Goal: Transaction & Acquisition: Purchase product/service

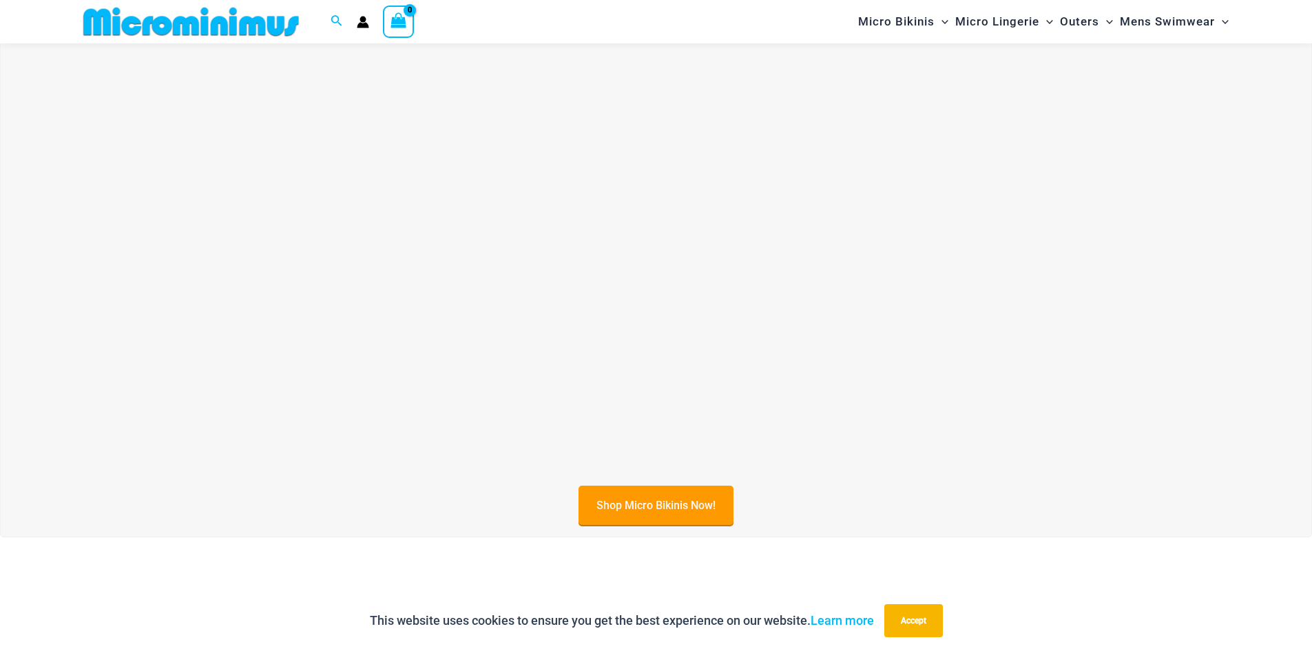
scroll to position [538, 0]
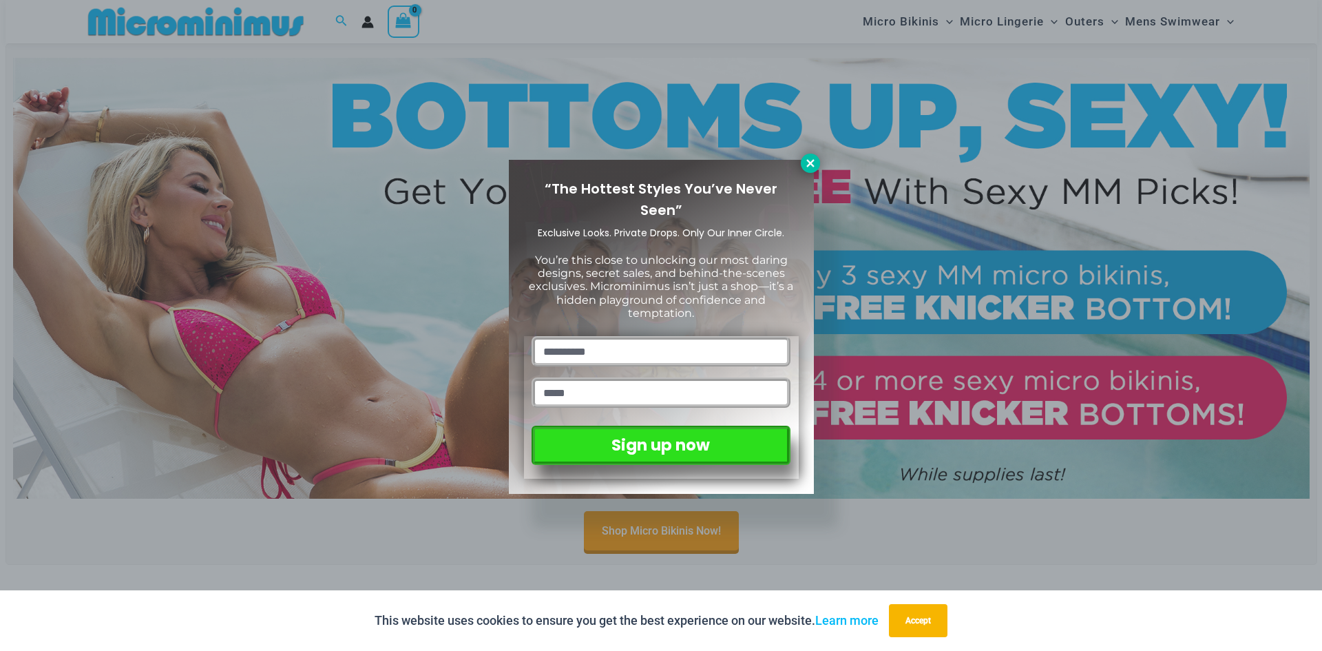
click at [815, 166] on icon at bounding box center [810, 163] width 12 height 12
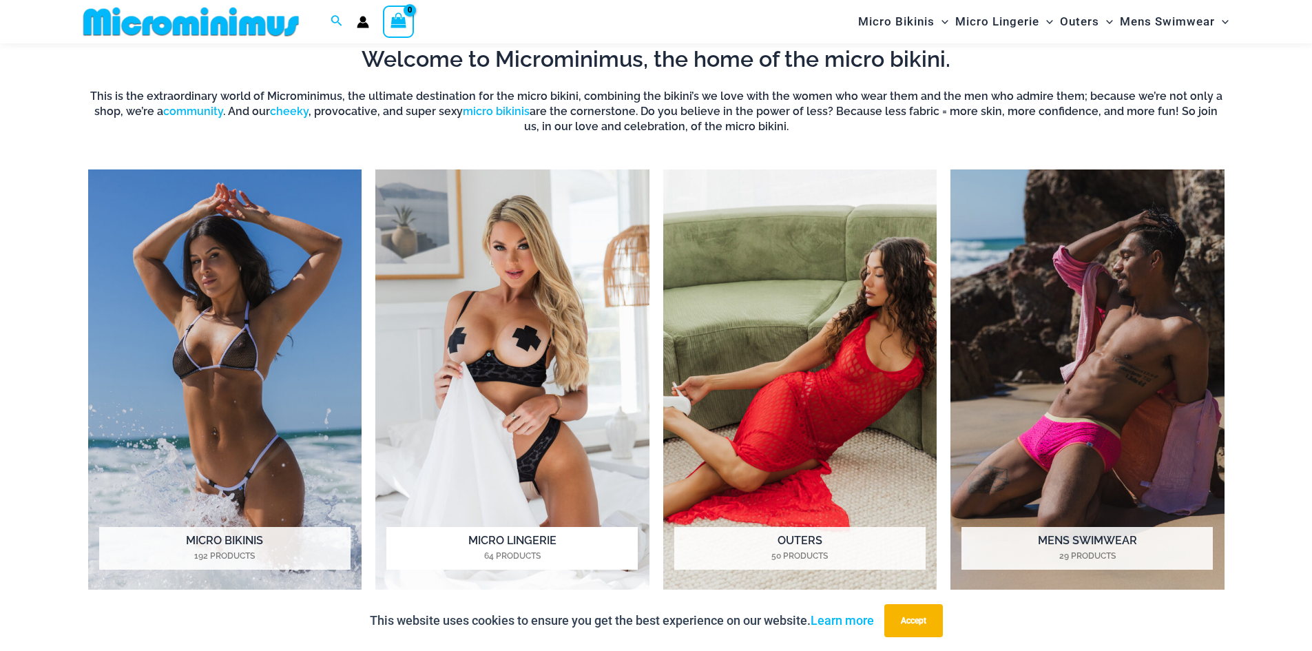
scroll to position [1227, 0]
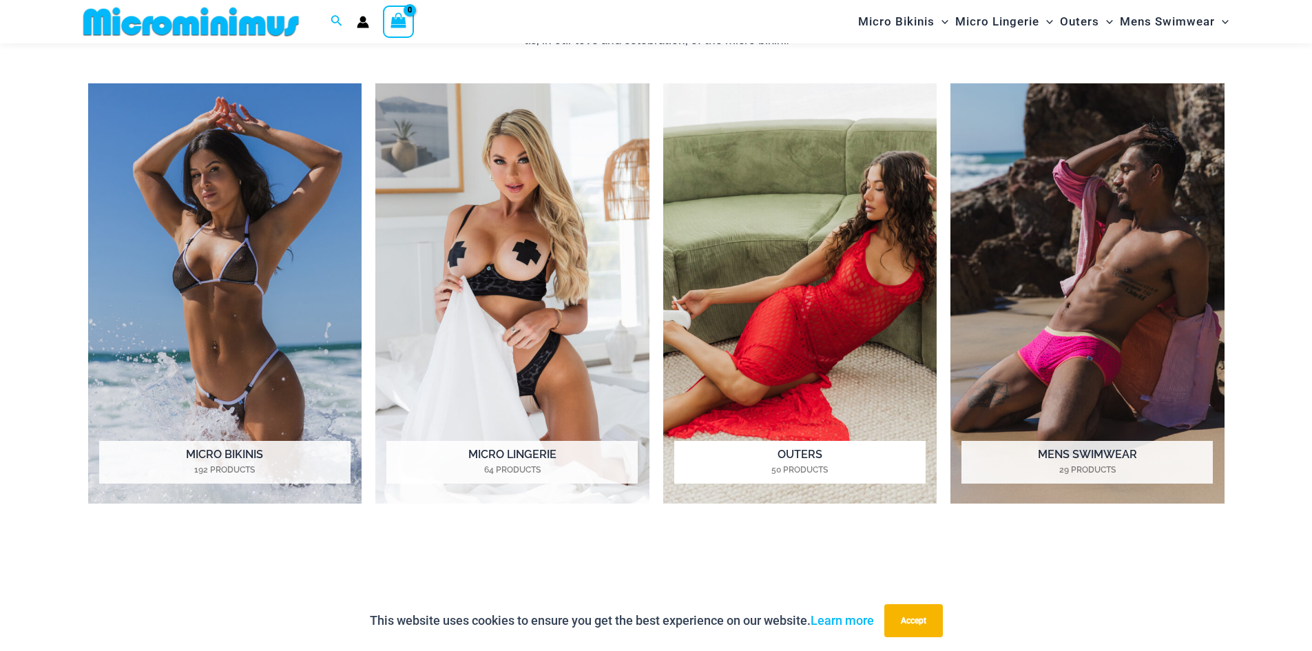
click at [835, 275] on img "Visit product category Outers" at bounding box center [800, 293] width 274 height 421
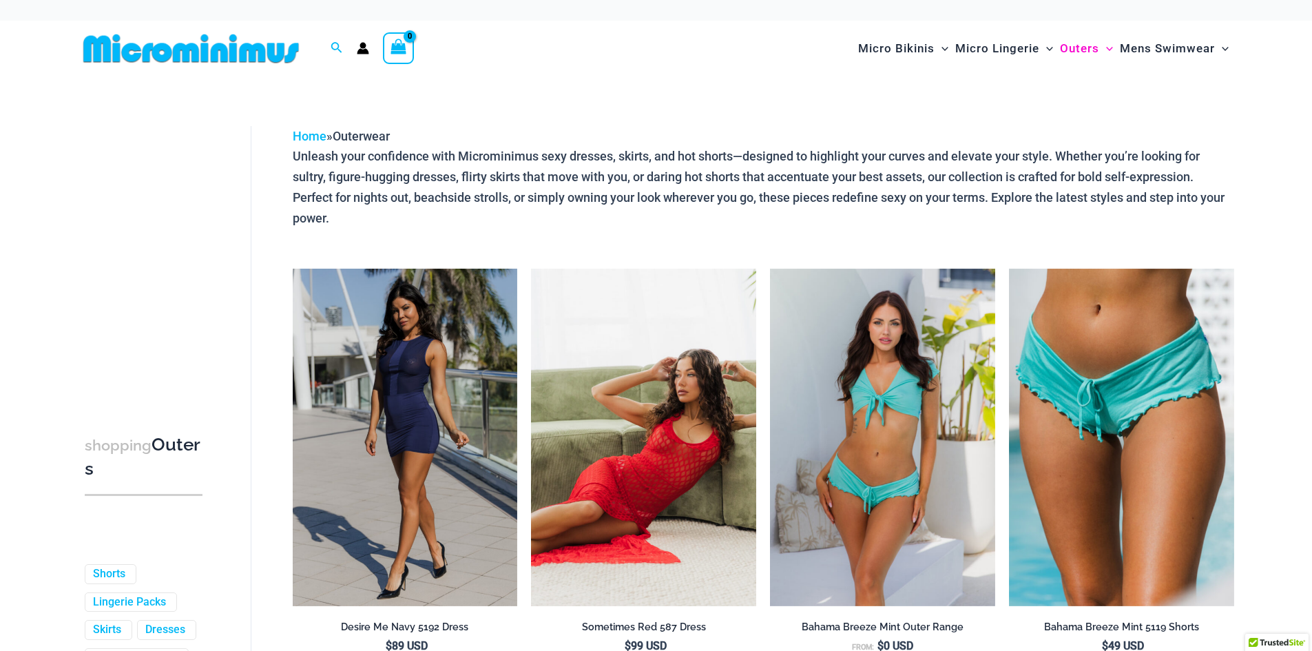
click at [661, 440] on img at bounding box center [643, 437] width 225 height 337
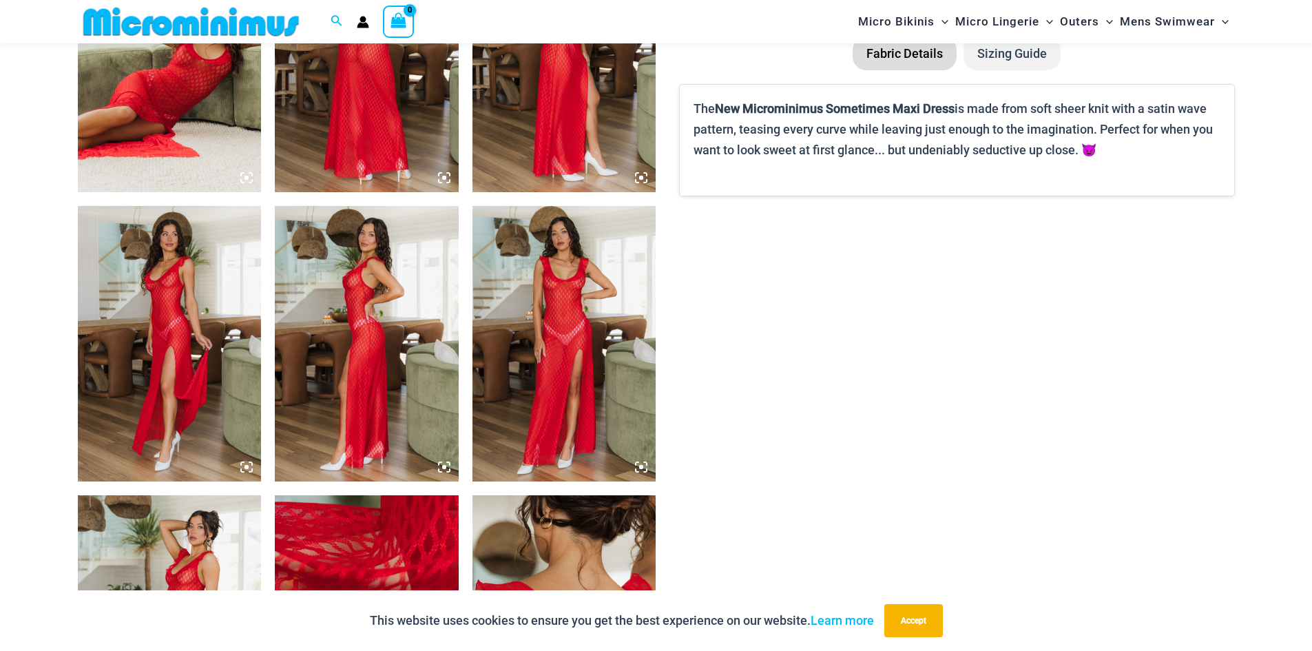
scroll to position [1091, 0]
click at [561, 322] on img at bounding box center [564, 342] width 184 height 275
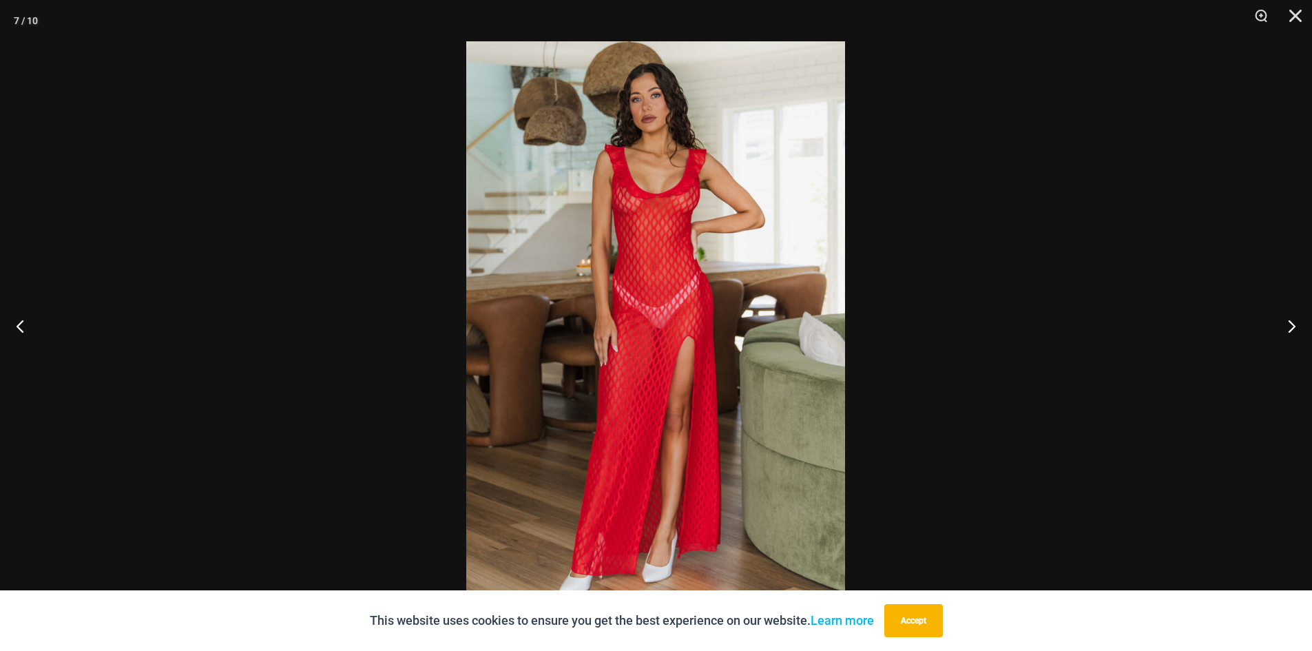
click at [683, 204] on img at bounding box center [655, 325] width 379 height 568
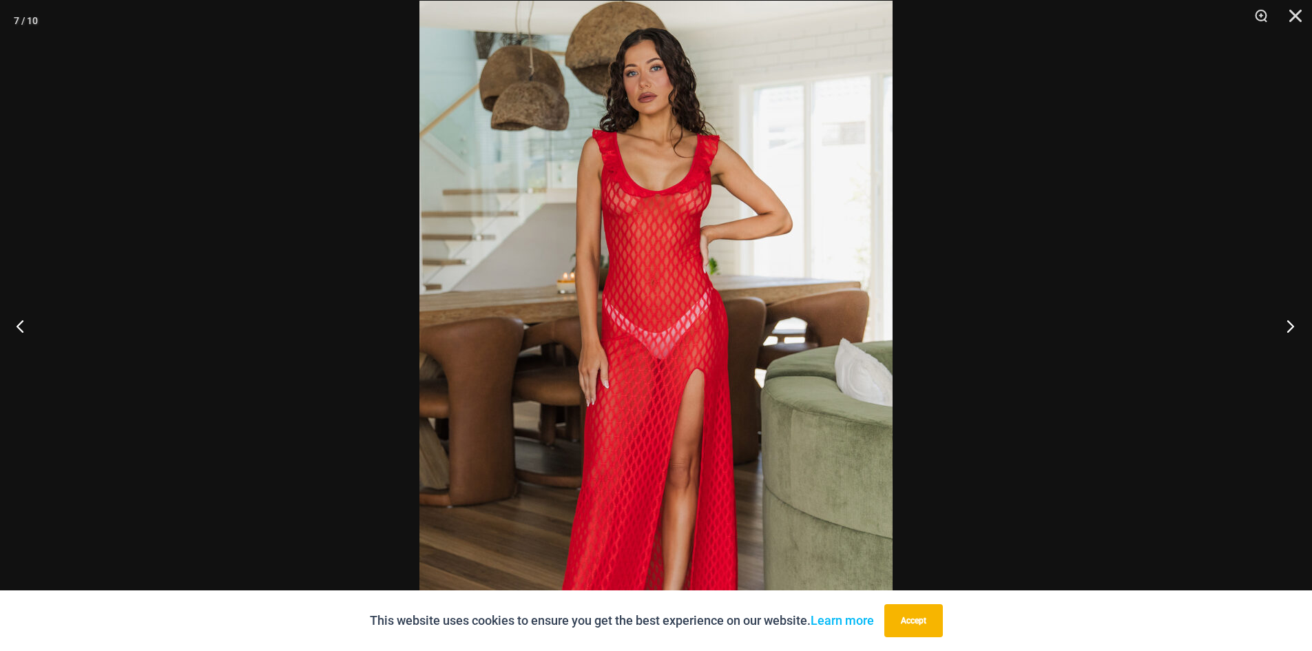
click at [1292, 315] on button "Next" at bounding box center [1286, 325] width 52 height 69
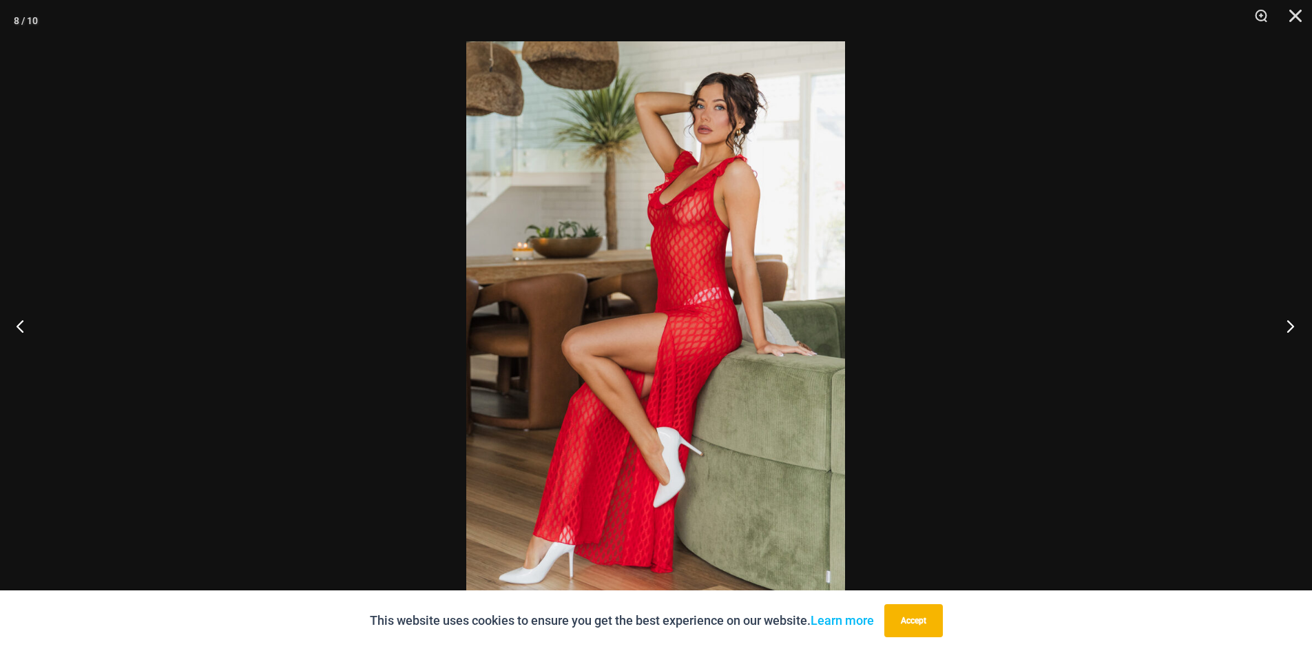
click at [1290, 315] on button "Next" at bounding box center [1286, 325] width 52 height 69
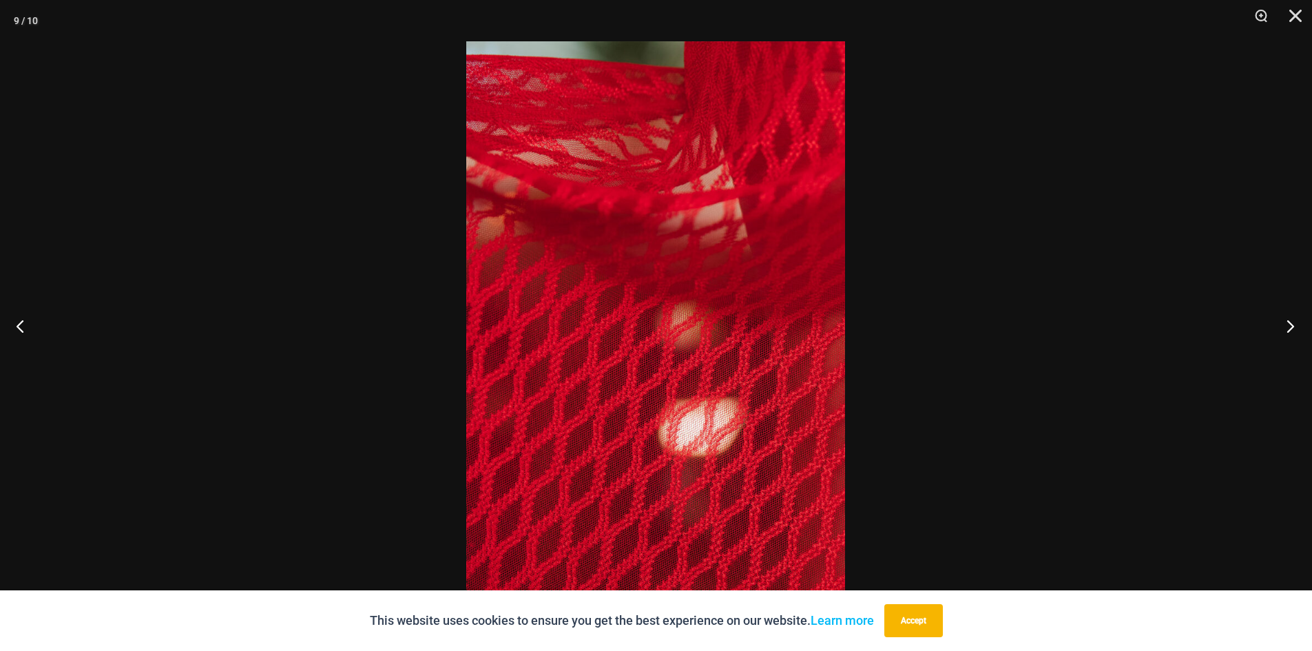
click at [1290, 317] on button "Next" at bounding box center [1286, 325] width 52 height 69
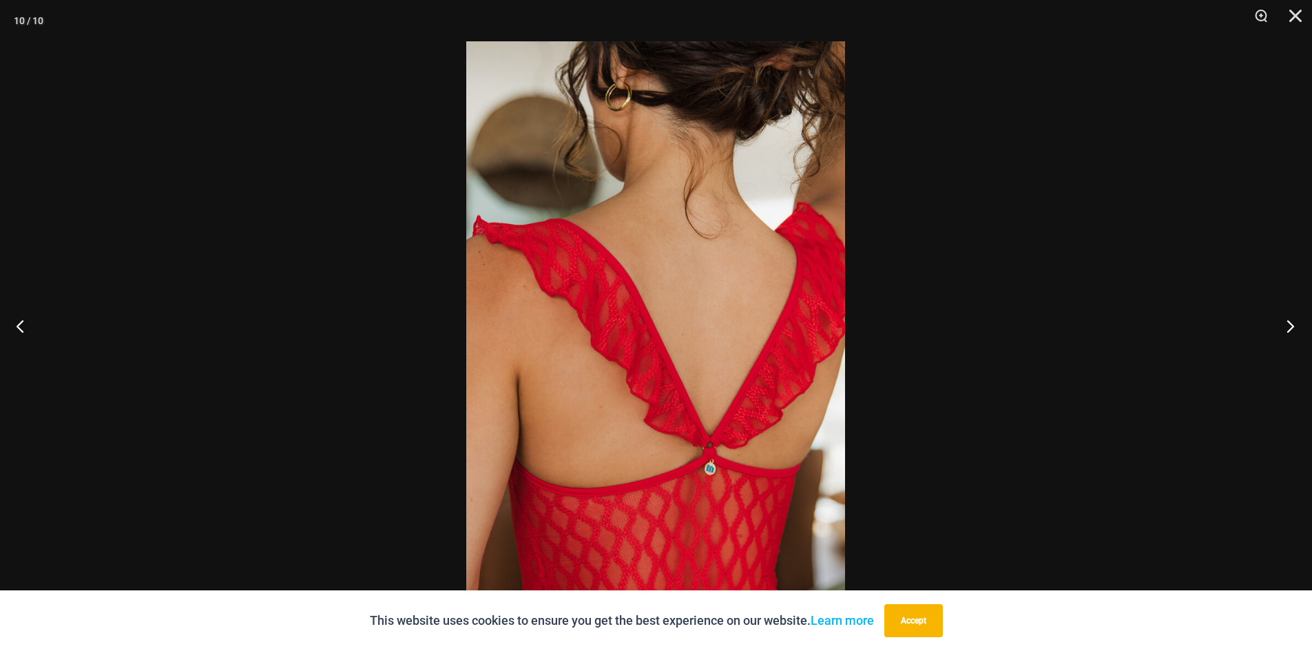
click at [1290, 317] on button "Next" at bounding box center [1286, 325] width 52 height 69
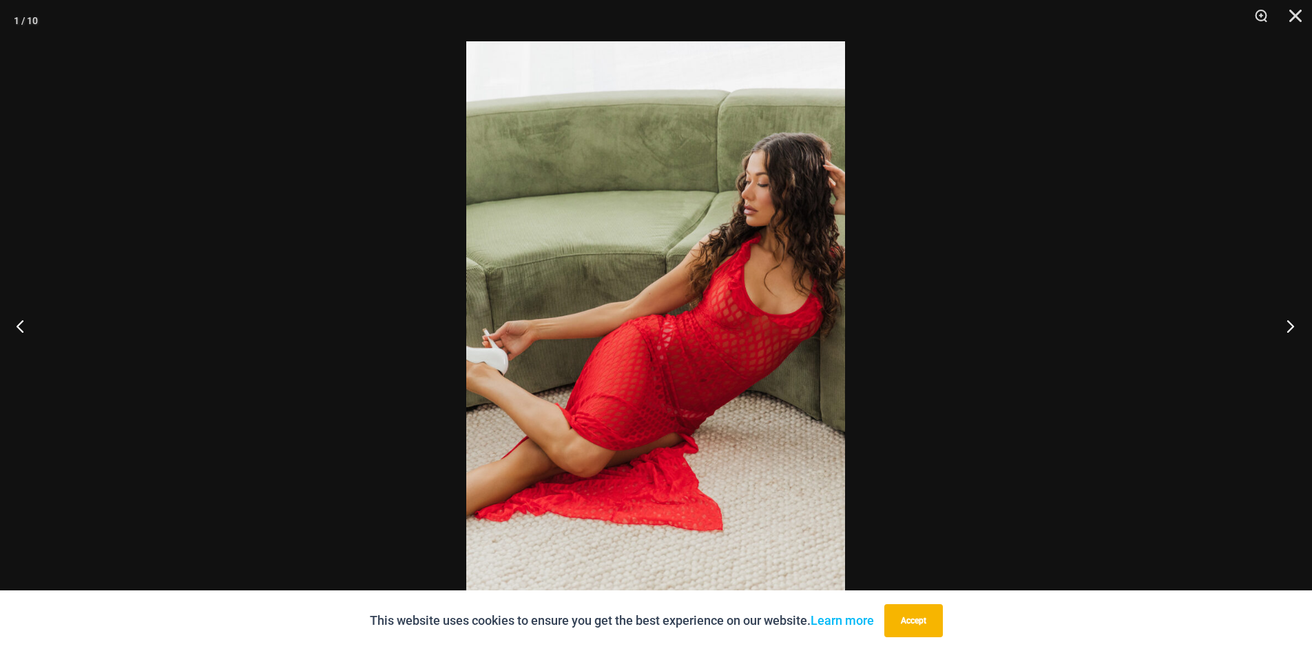
click at [1290, 317] on button "Next" at bounding box center [1286, 325] width 52 height 69
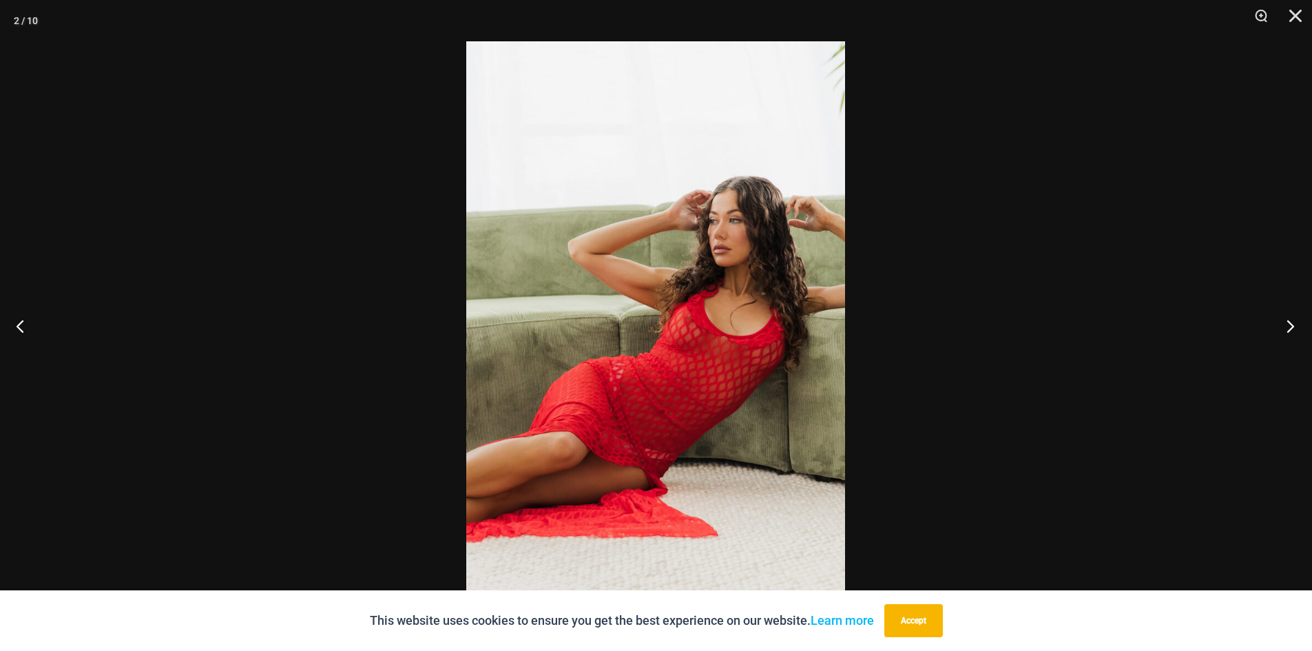
click at [1290, 317] on button "Next" at bounding box center [1286, 325] width 52 height 69
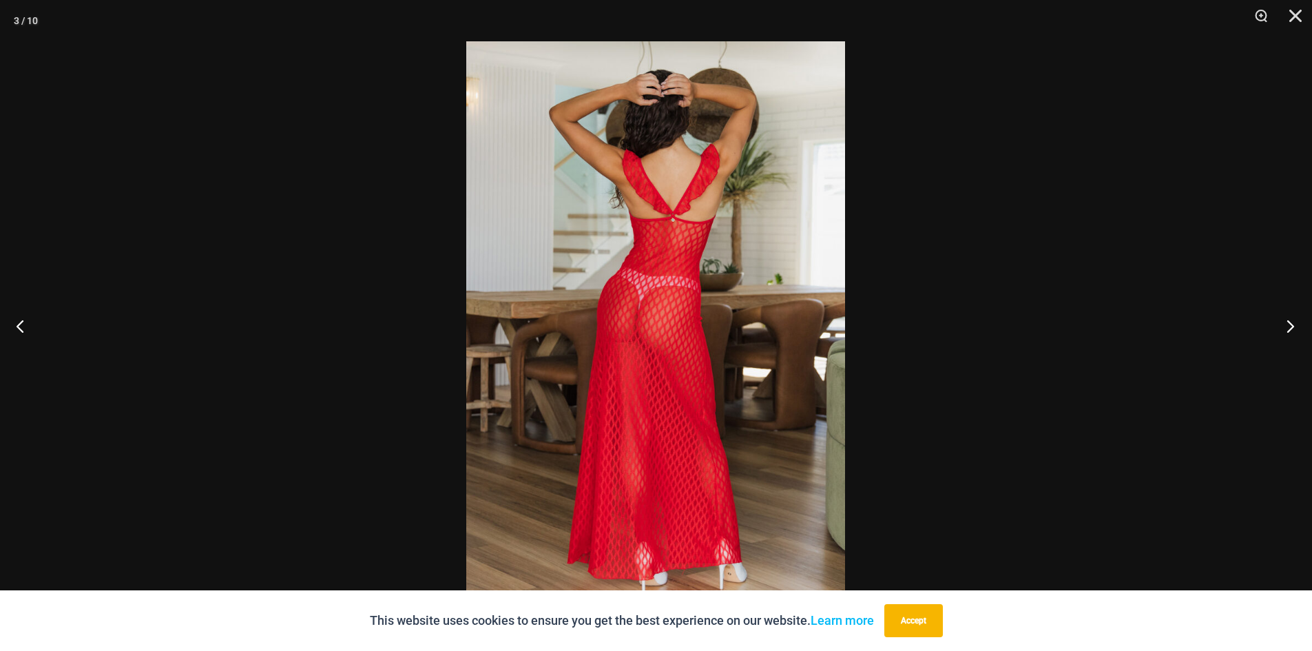
click at [1290, 317] on button "Next" at bounding box center [1286, 325] width 52 height 69
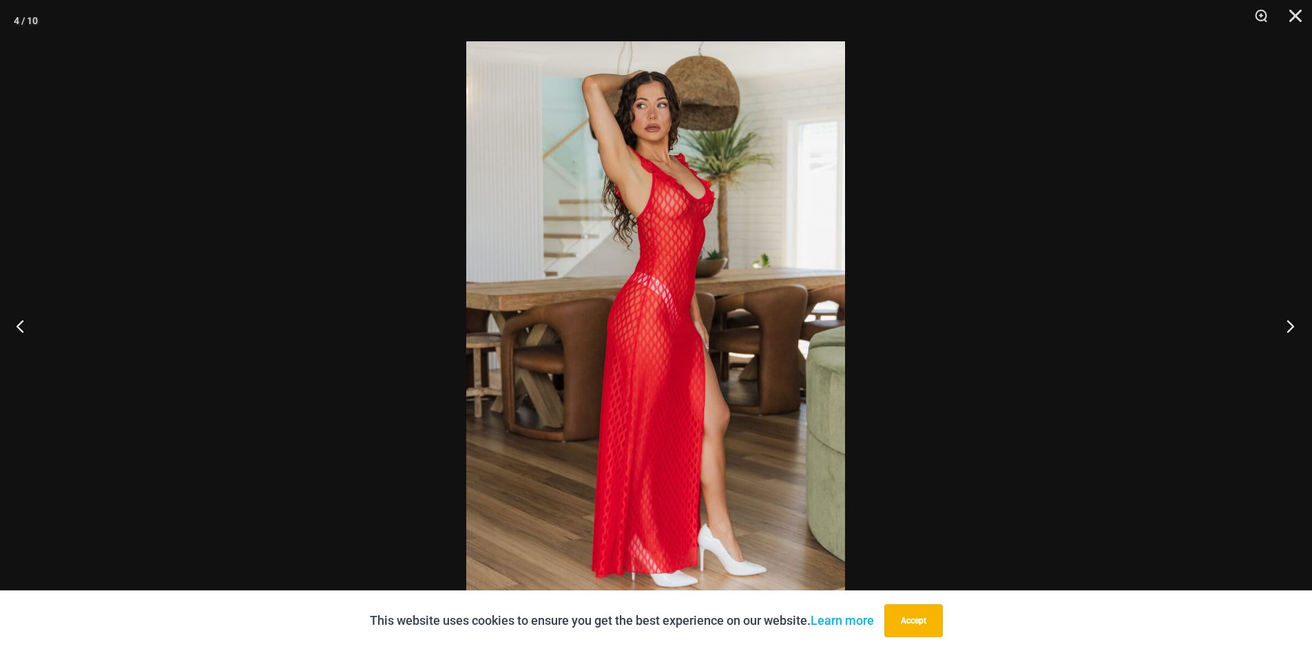
click at [1290, 317] on button "Next" at bounding box center [1286, 325] width 52 height 69
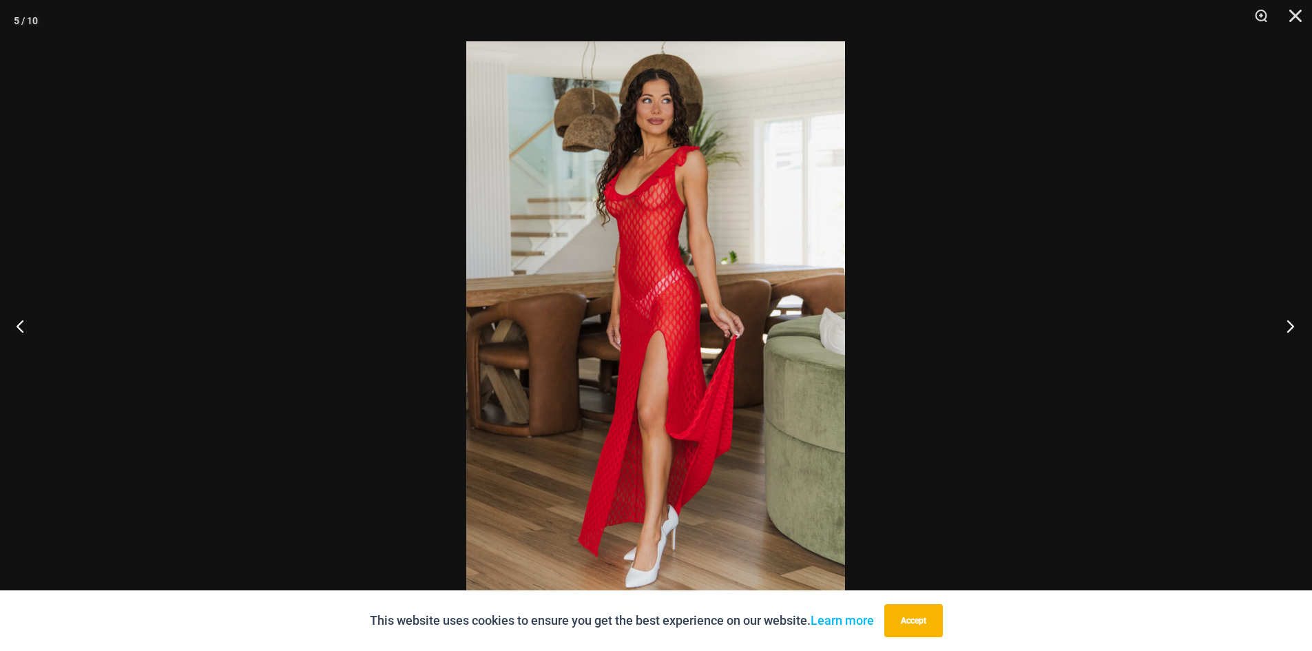
click at [1290, 317] on button "Next" at bounding box center [1286, 325] width 52 height 69
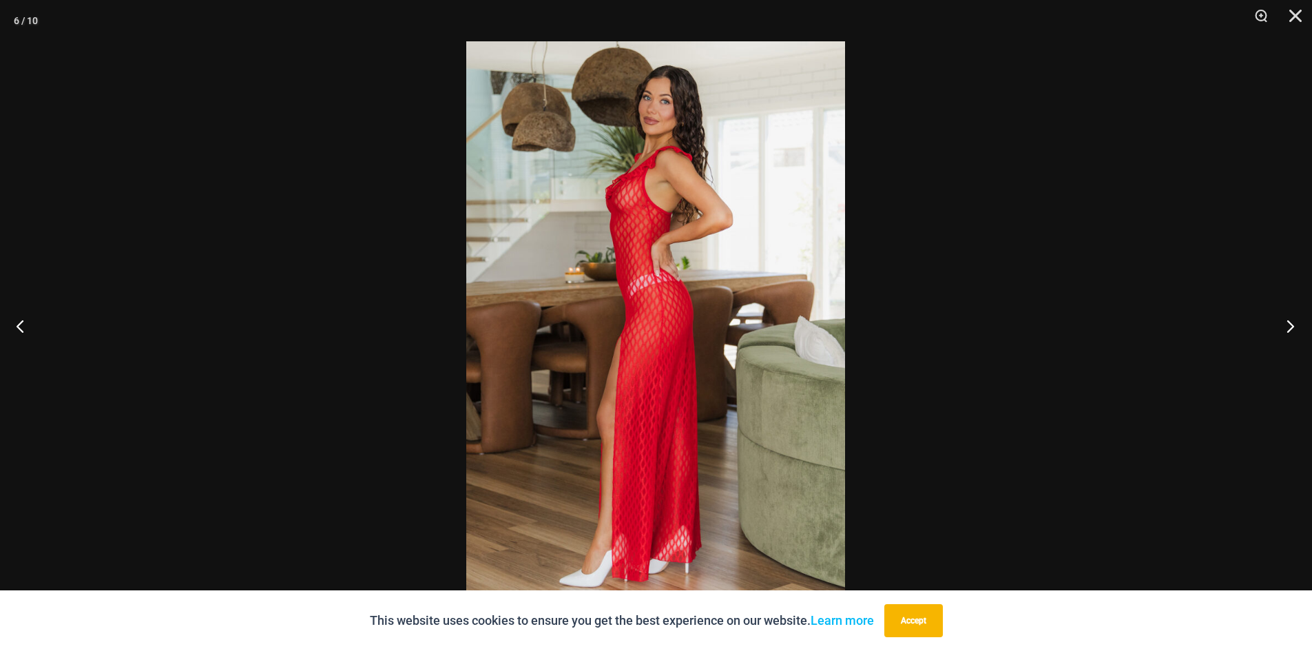
click at [1290, 317] on button "Next" at bounding box center [1286, 325] width 52 height 69
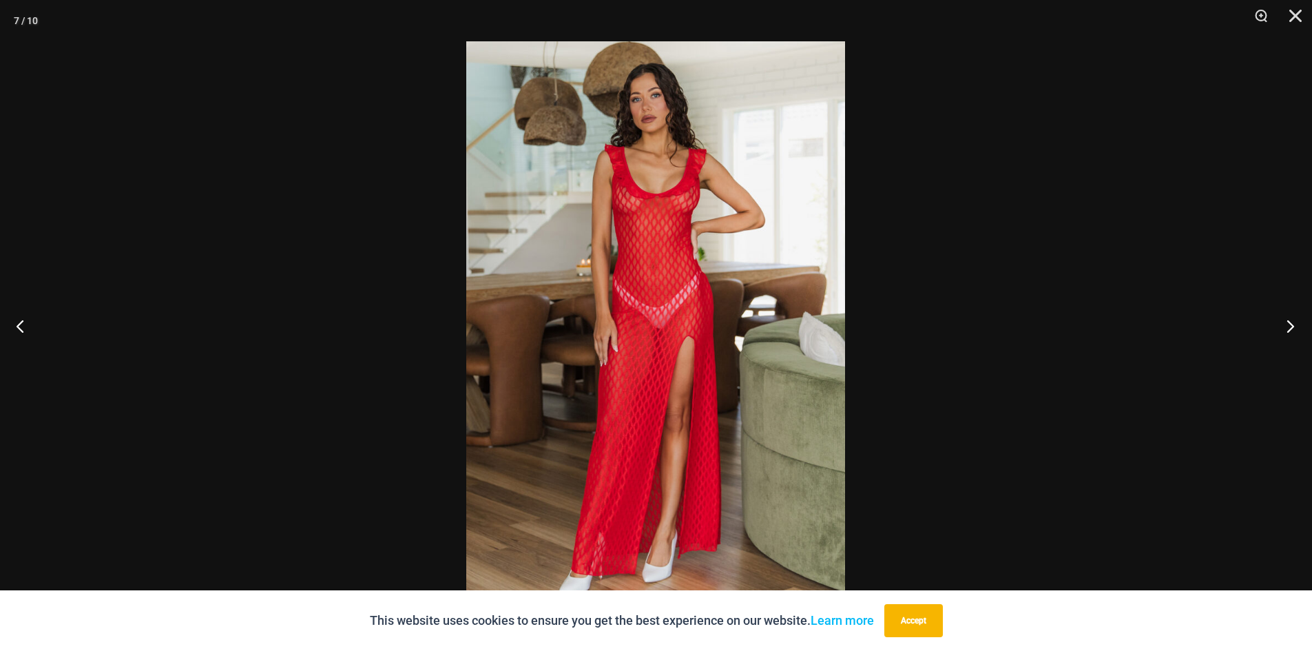
click at [1290, 317] on button "Next" at bounding box center [1286, 325] width 52 height 69
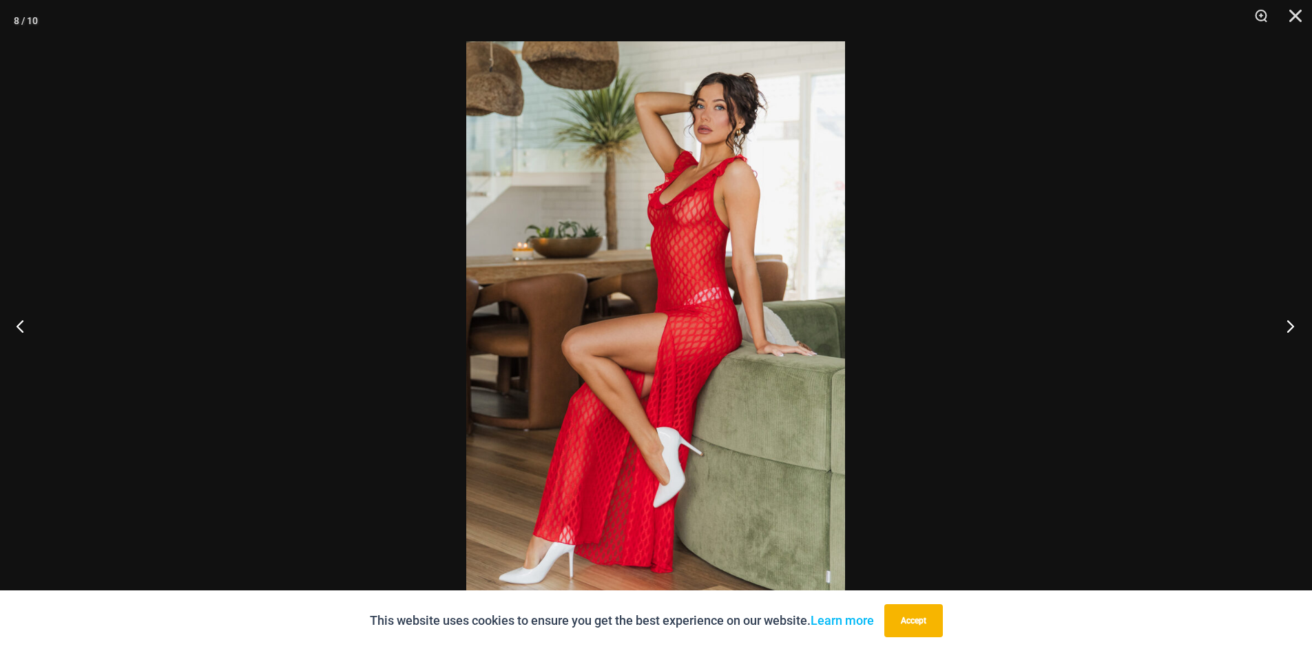
click at [1290, 317] on button "Next" at bounding box center [1286, 325] width 52 height 69
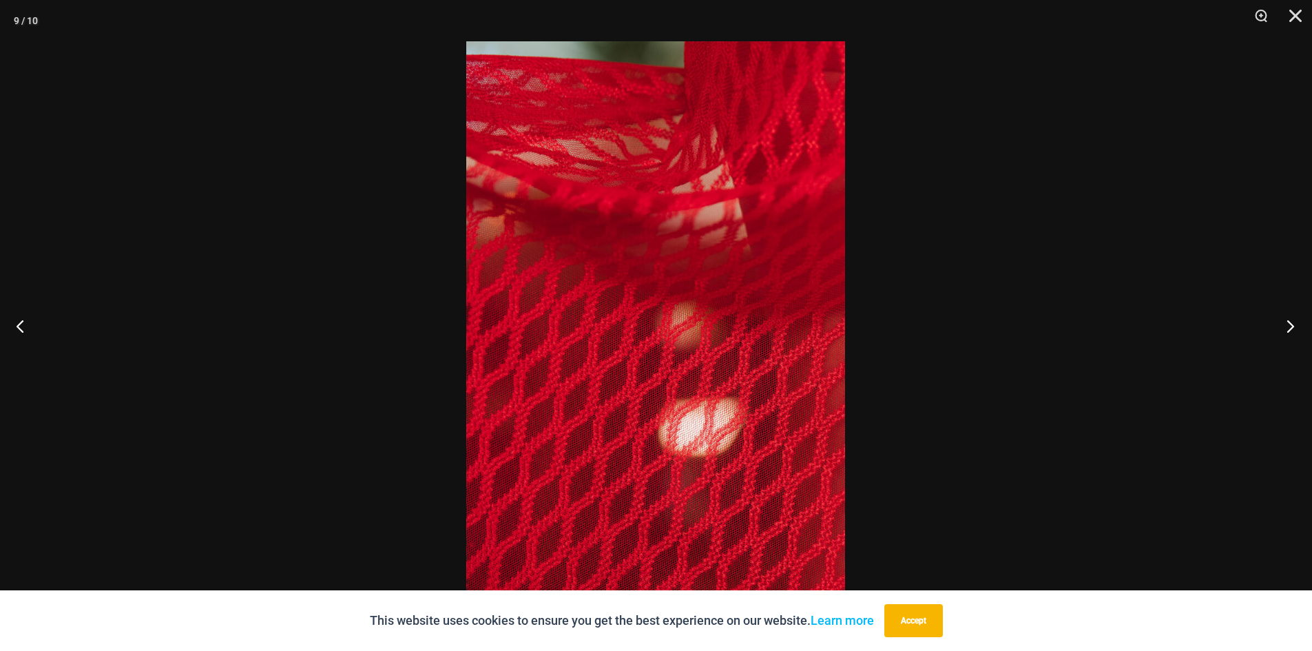
click at [1290, 317] on button "Next" at bounding box center [1286, 325] width 52 height 69
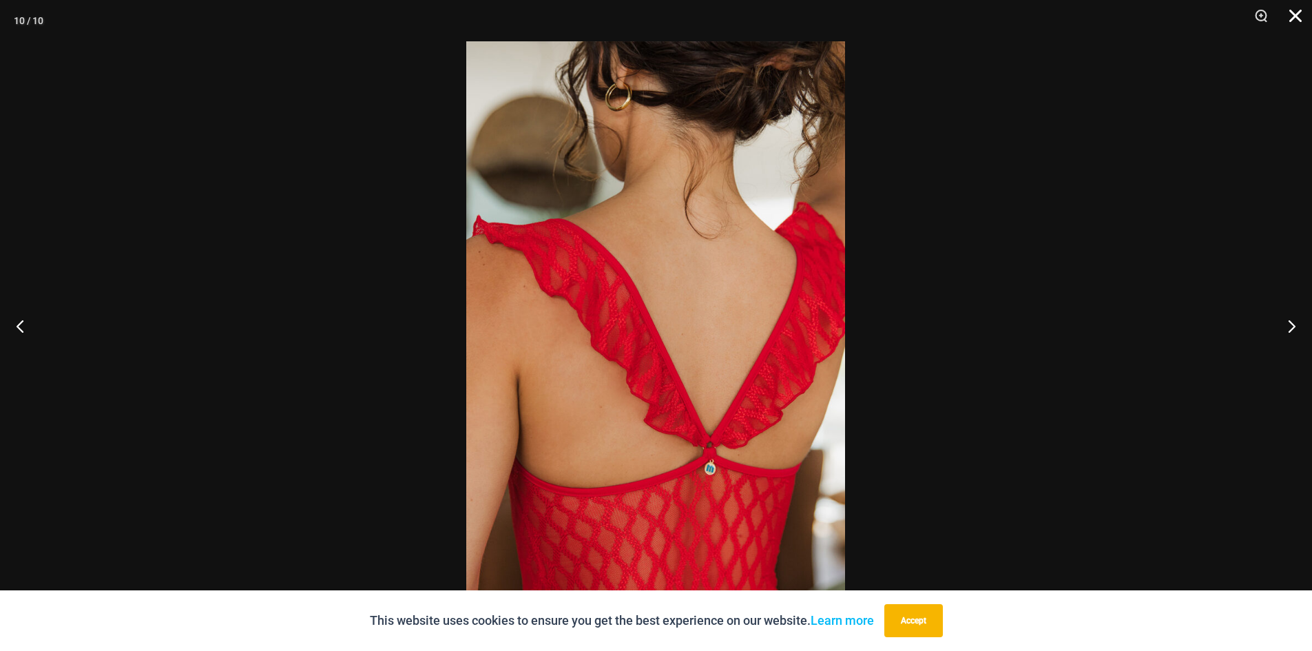
click at [1299, 11] on button "Close" at bounding box center [1290, 20] width 34 height 41
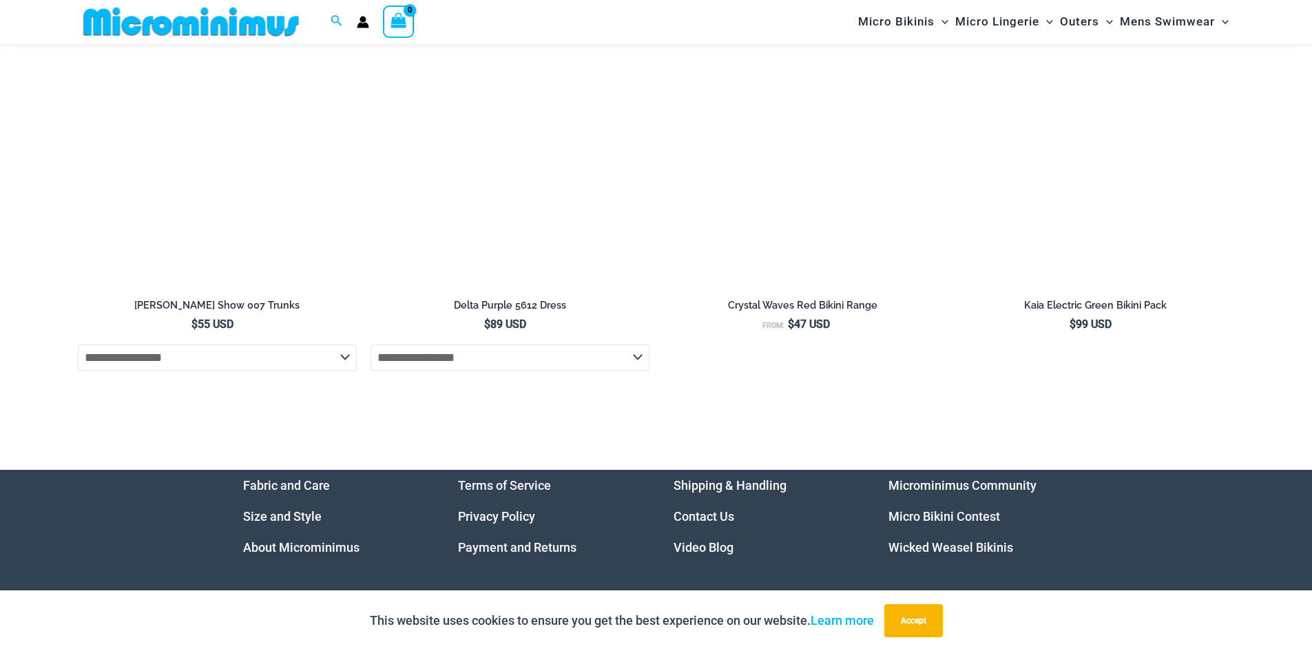
scroll to position [4397, 0]
